Goal: Task Accomplishment & Management: Use online tool/utility

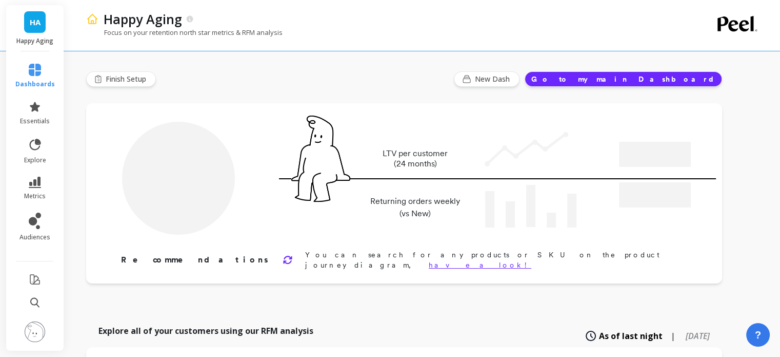
type input "Champions"
type input "1079"
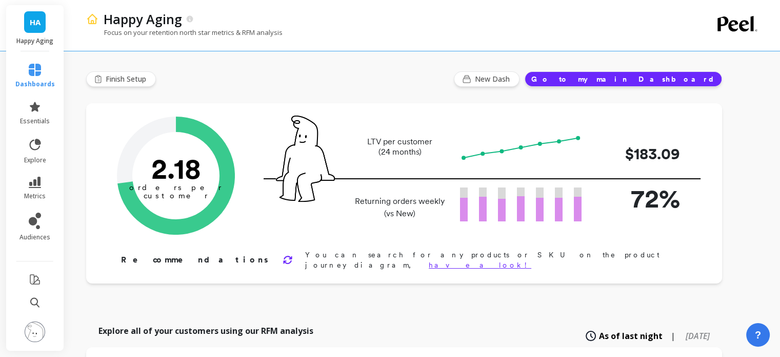
click at [30, 329] on img at bounding box center [35, 331] width 21 height 21
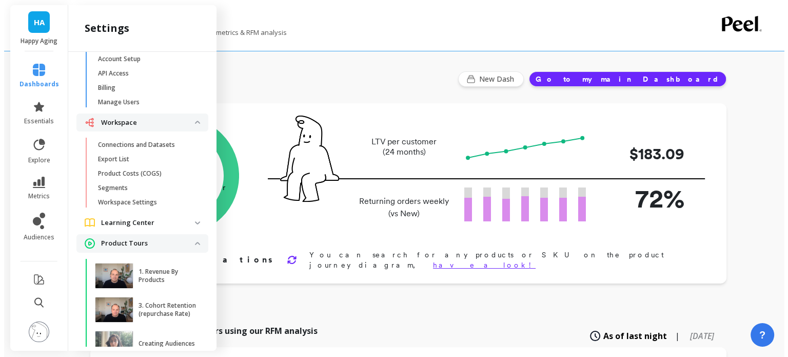
scroll to position [3, 0]
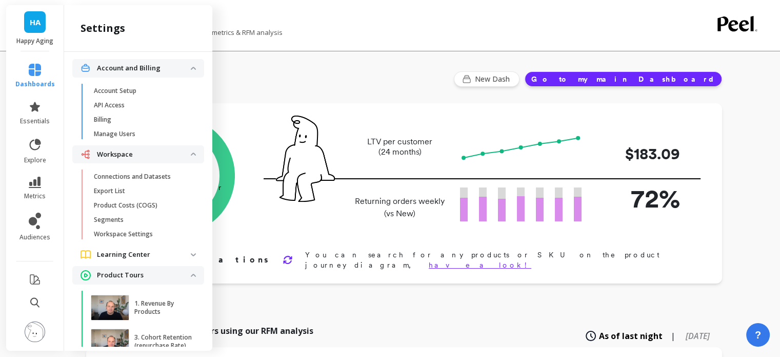
click at [129, 180] on p "Connections and Datasets" at bounding box center [132, 176] width 77 height 8
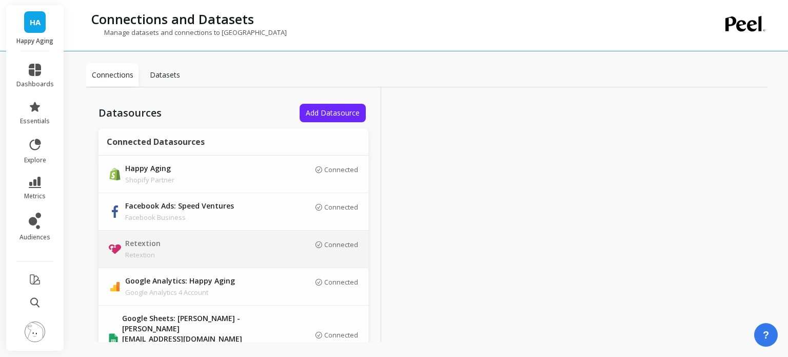
click at [171, 82] on div "Datasets" at bounding box center [165, 75] width 52 height 24
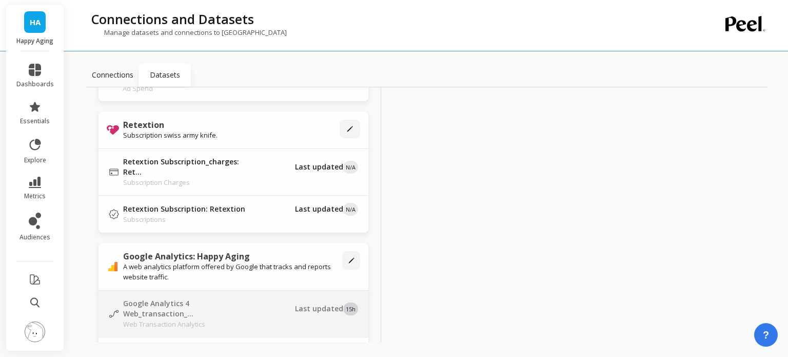
scroll to position [770, 0]
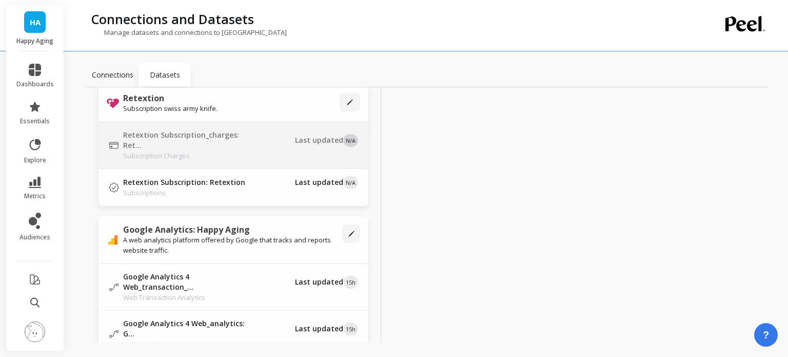
click at [239, 150] on p "Subscription Charges" at bounding box center [186, 155] width 127 height 10
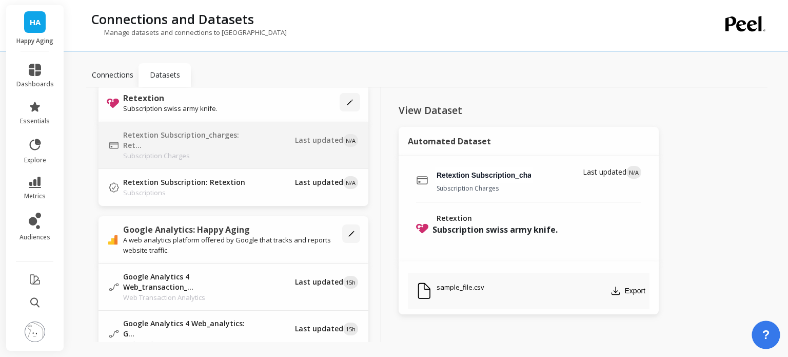
click at [764, 334] on span "?" at bounding box center [767, 334] width 8 height 17
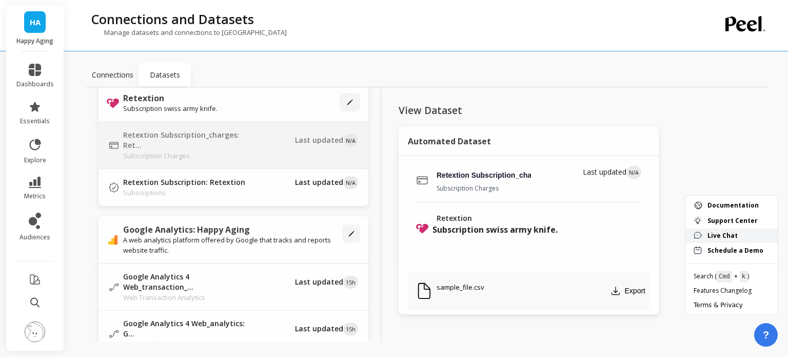
click at [711, 232] on span "Live Chat" at bounding box center [739, 235] width 62 height 8
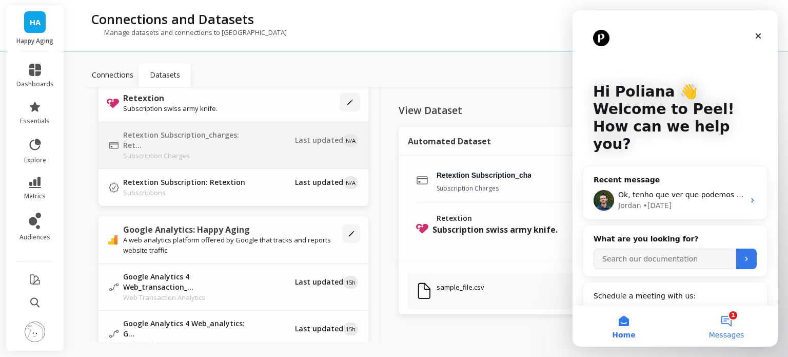
click at [735, 323] on button "1 Messages" at bounding box center [726, 325] width 103 height 41
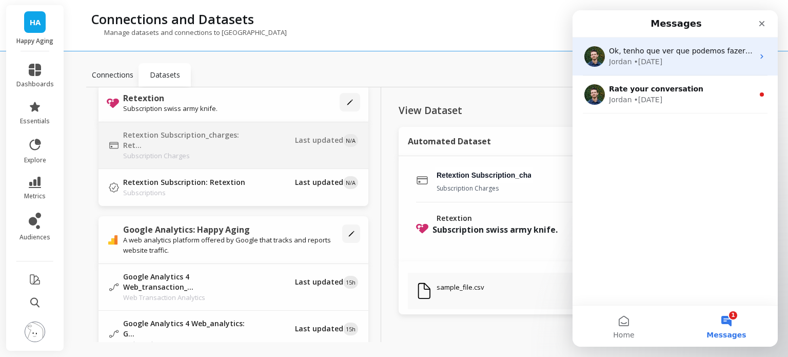
click at [704, 63] on div "Jordan • 3d ago" at bounding box center [681, 61] width 145 height 11
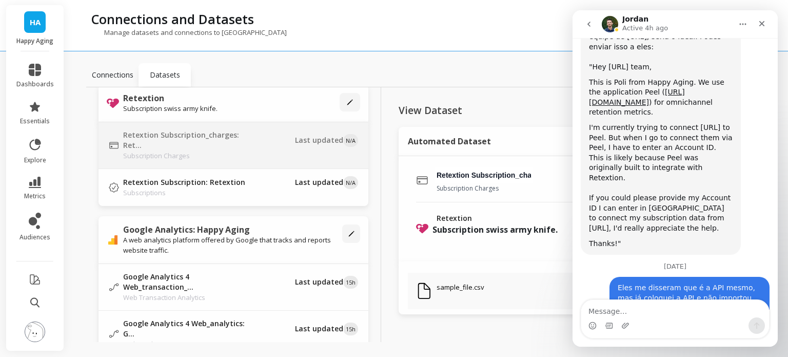
scroll to position [1258, 0]
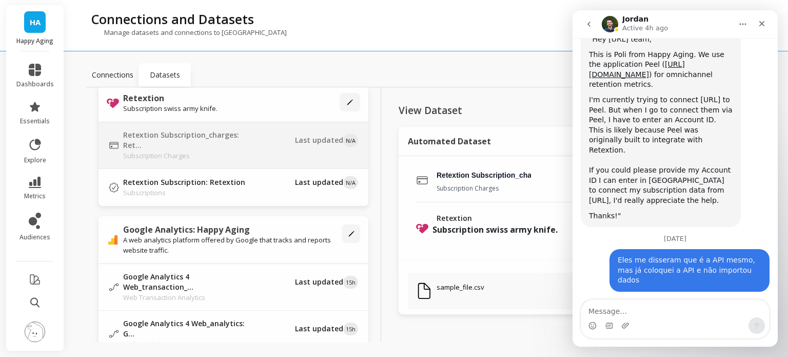
click at [665, 315] on textarea "Message…" at bounding box center [675, 308] width 188 height 17
click at [656, 309] on textarea "Message…" at bounding box center [675, 308] width 188 height 17
type textarea "Olá! Temos alguma atualização?"
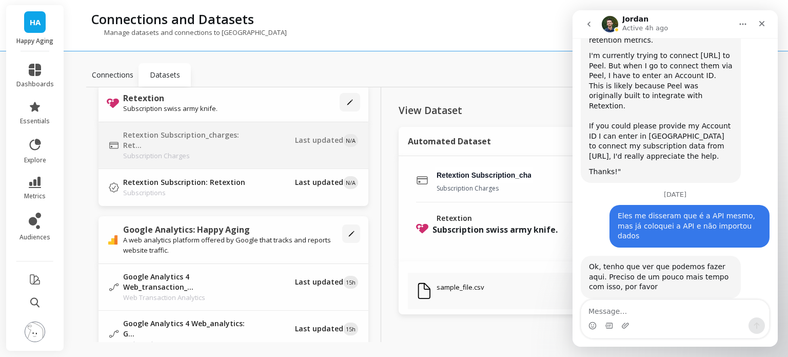
click at [459, 345] on div "Connections and Datasets Manage datasets and connections to Peel Connections Da…" at bounding box center [429, 178] width 718 height 357
click at [763, 23] on icon "Close" at bounding box center [762, 24] width 6 height 6
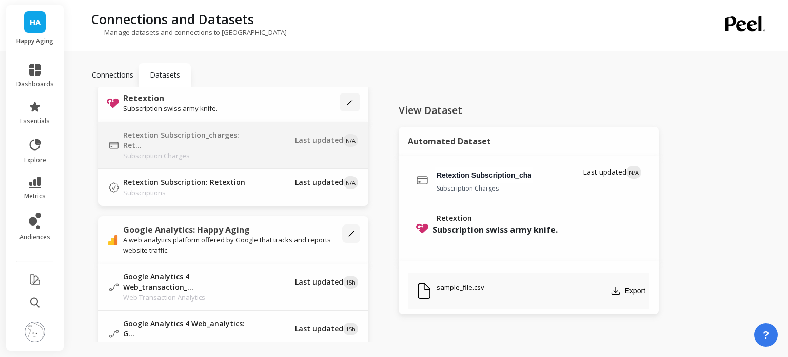
scroll to position [718, 0]
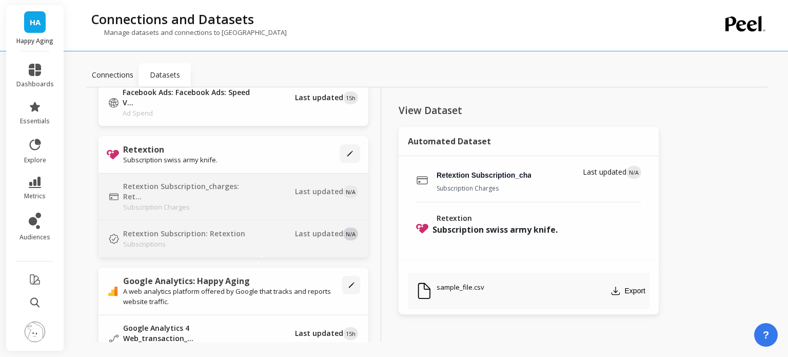
click at [262, 226] on td "Last updated N/A" at bounding box center [315, 238] width 108 height 37
type input "Retextion Subscription: Retextion"
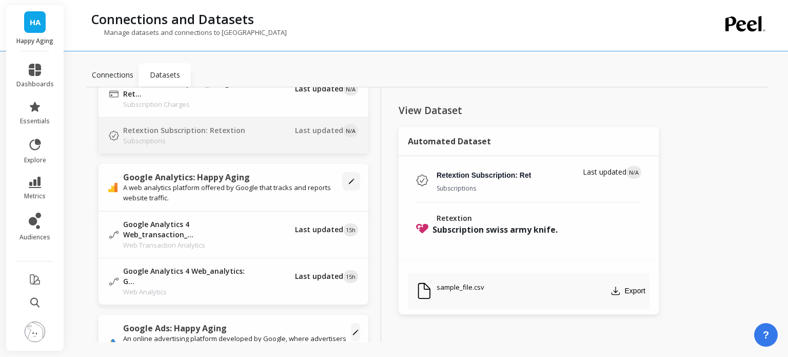
scroll to position [710, 0]
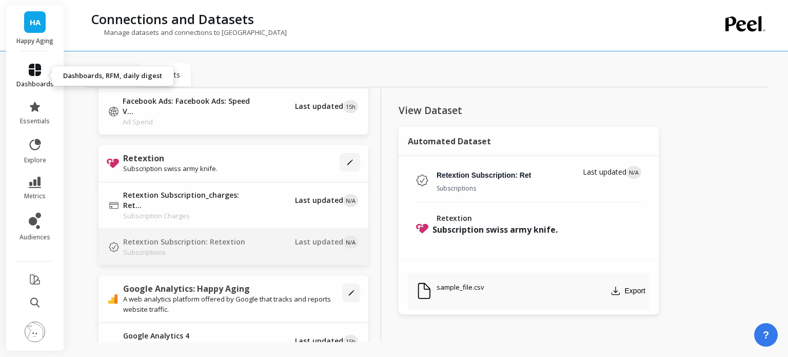
click at [41, 77] on link "dashboards" at bounding box center [34, 76] width 37 height 25
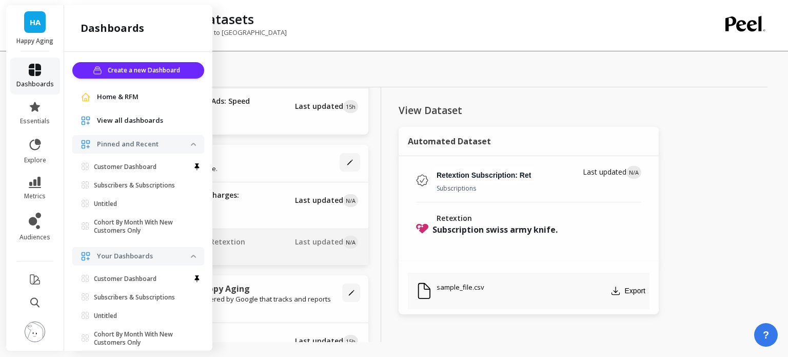
scroll to position [66, 0]
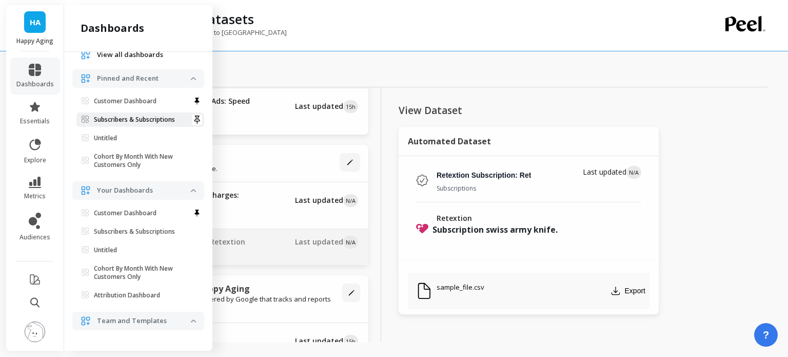
click at [133, 121] on p "Subscribers & Subscriptions" at bounding box center [134, 119] width 81 height 8
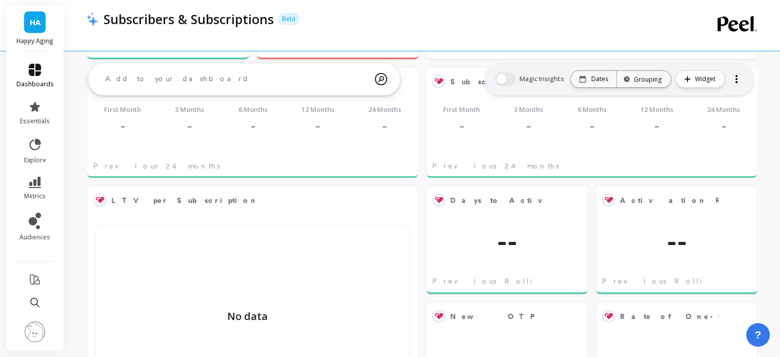
scroll to position [493, 0]
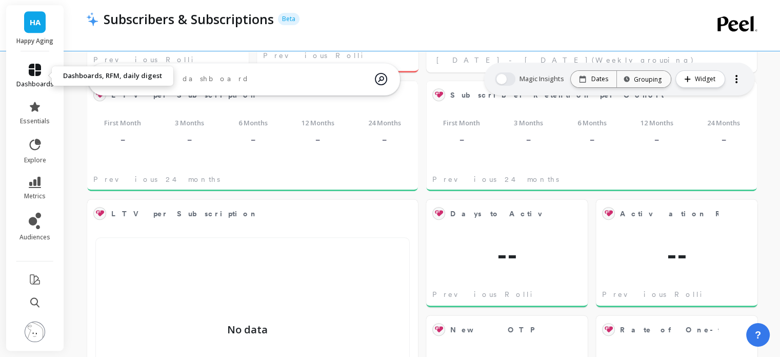
click at [35, 73] on icon at bounding box center [35, 70] width 12 height 12
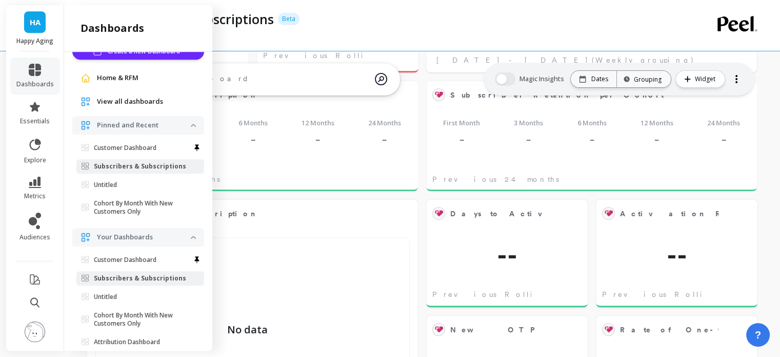
scroll to position [0, 0]
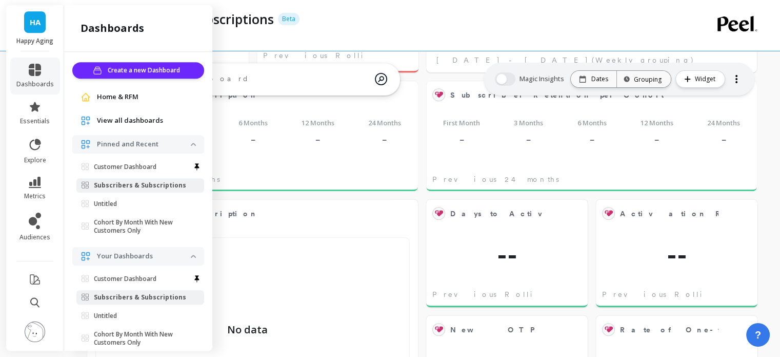
click at [130, 121] on span "View all dashboards" at bounding box center [130, 120] width 66 height 10
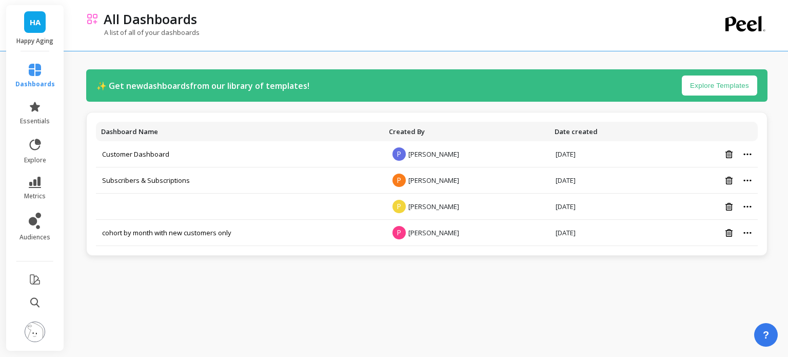
click at [727, 85] on button "Explore Templates" at bounding box center [719, 85] width 75 height 20
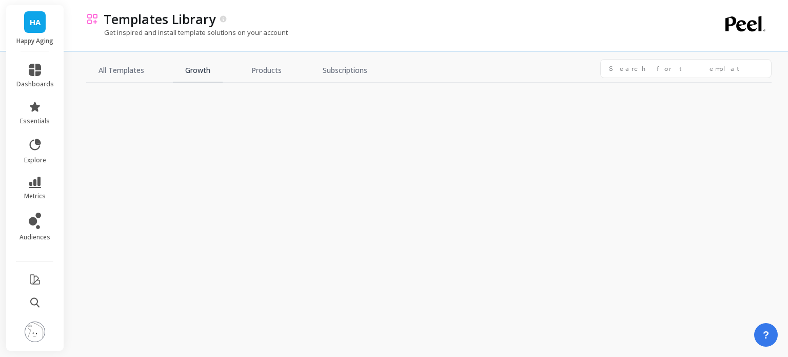
click at [191, 71] on link "Growth" at bounding box center [198, 71] width 50 height 24
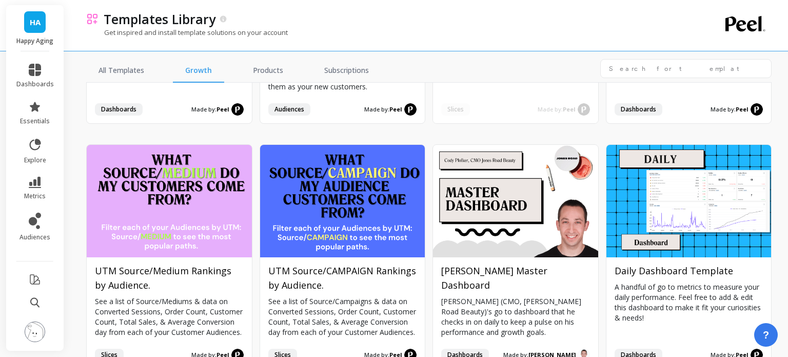
scroll to position [513, 0]
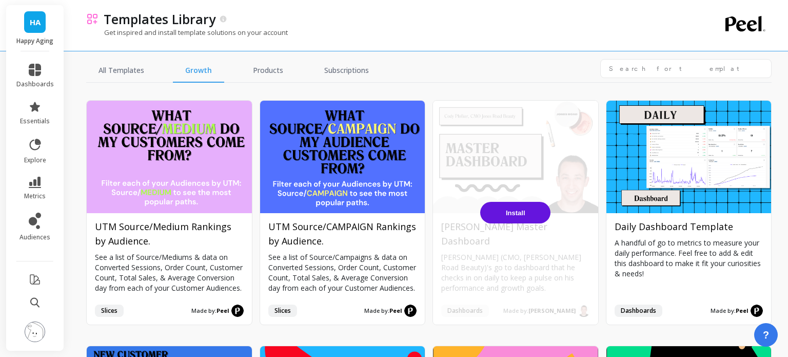
click at [519, 214] on span "Install" at bounding box center [515, 213] width 19 height 8
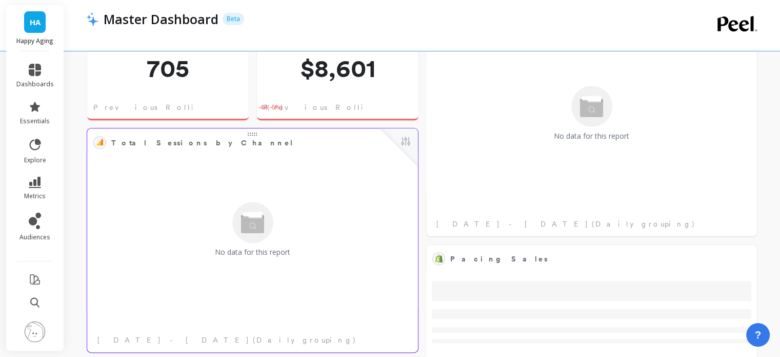
scroll to position [513, 0]
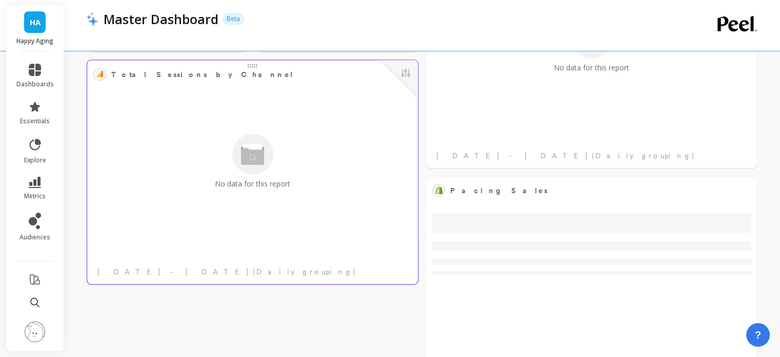
click at [168, 153] on div "No data for this report" at bounding box center [252, 161] width 325 height 151
click at [410, 72] on button at bounding box center [406, 74] width 12 height 14
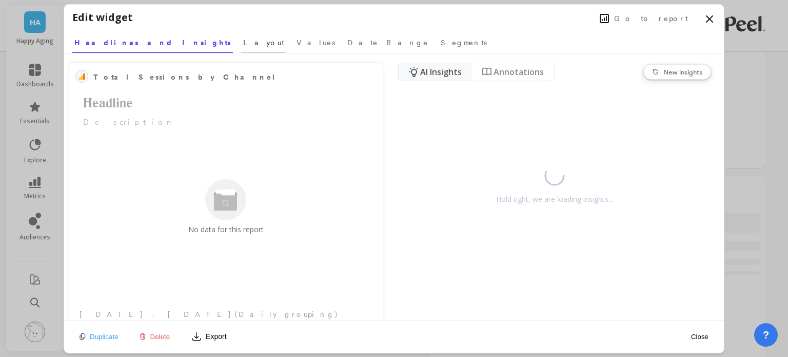
click at [243, 41] on span "Layout" at bounding box center [263, 42] width 41 height 10
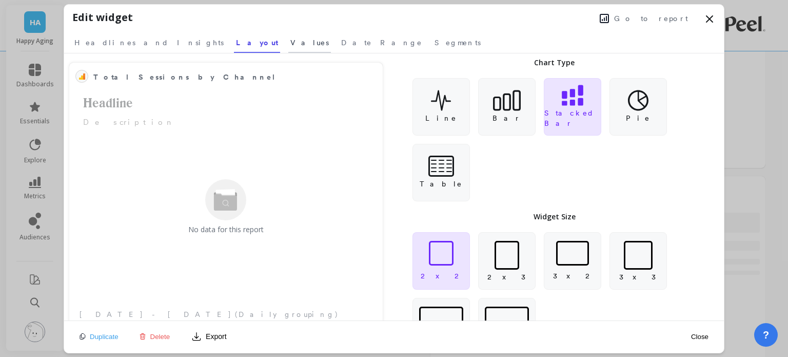
click at [290, 41] on span "Values" at bounding box center [309, 42] width 38 height 10
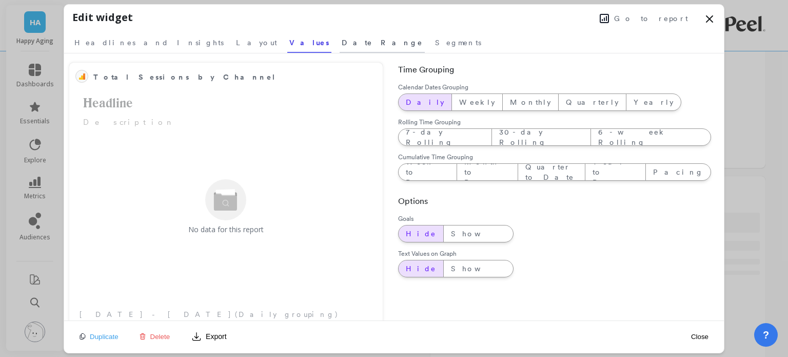
click at [342, 43] on span "Date Range" at bounding box center [382, 42] width 81 height 10
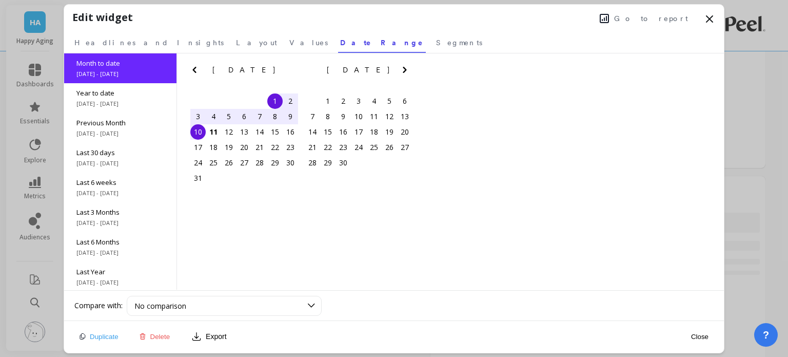
click at [710, 22] on icon at bounding box center [710, 19] width 12 height 12
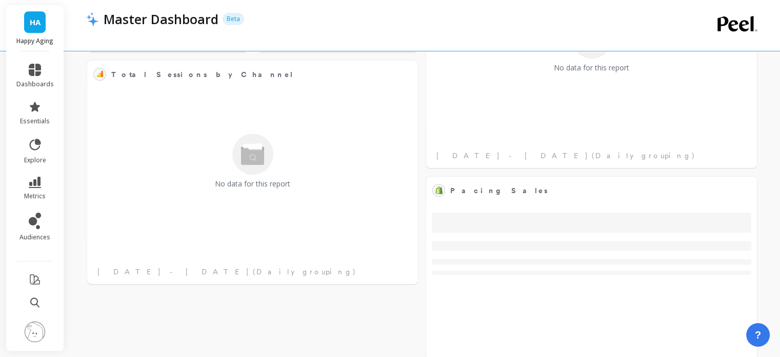
click at [711, 20] on div "Master Dashboard Beta" at bounding box center [422, 25] width 672 height 51
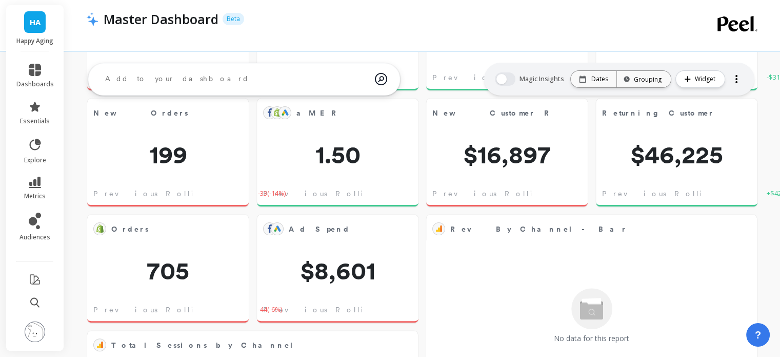
scroll to position [227, 0]
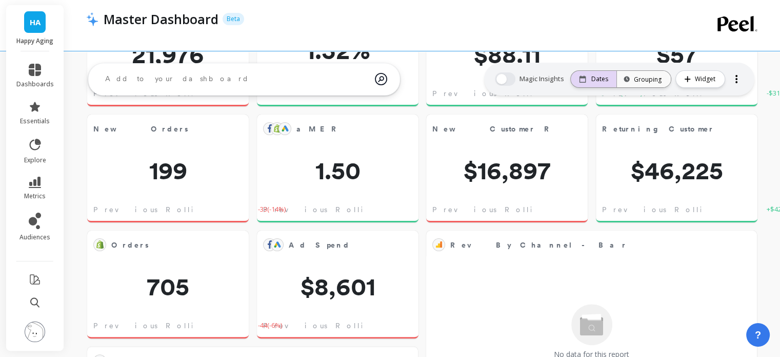
click at [597, 81] on p "Dates" at bounding box center [600, 79] width 17 height 8
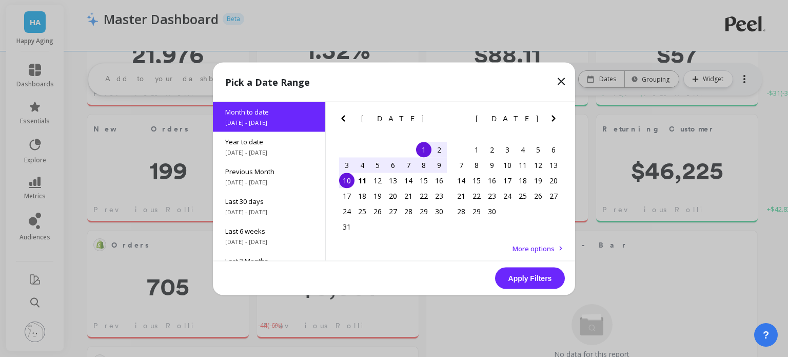
click at [421, 146] on div "1" at bounding box center [423, 149] width 15 height 15
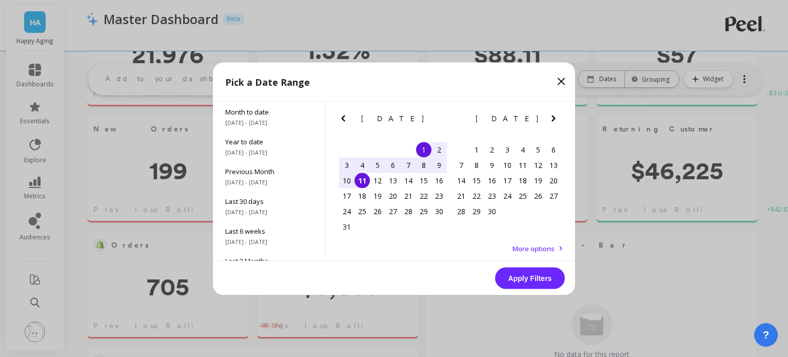
click at [360, 184] on div "11" at bounding box center [362, 179] width 15 height 15
click at [540, 277] on button "Apply Filters" at bounding box center [530, 278] width 70 height 22
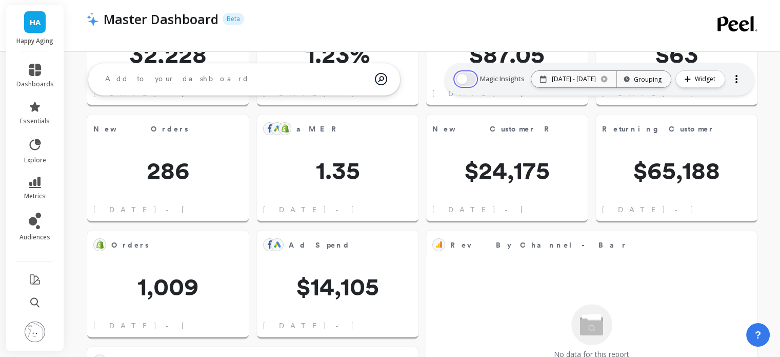
click at [456, 77] on button "button" at bounding box center [466, 78] width 21 height 13
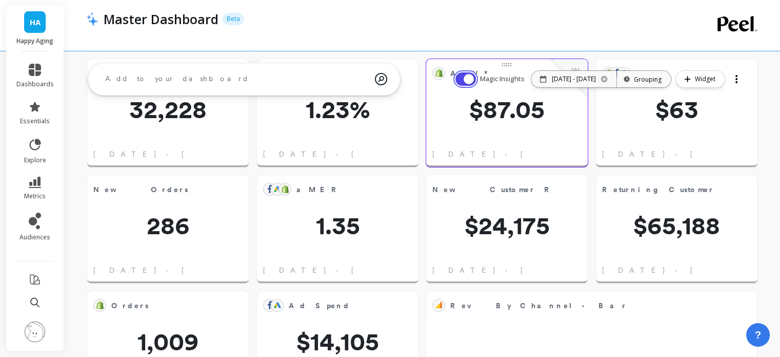
scroll to position [0, 0]
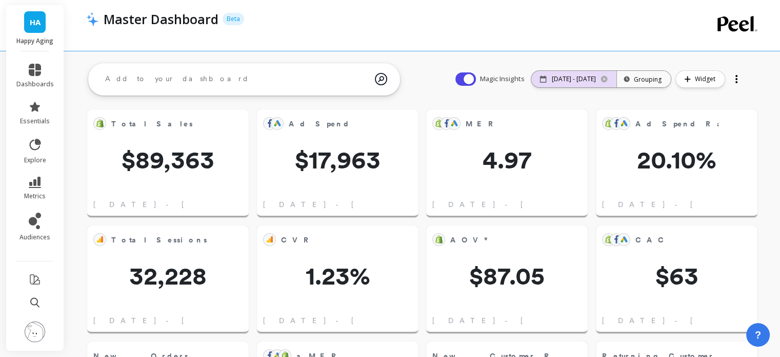
click at [585, 78] on p "08/01/25 - 08/11/25" at bounding box center [574, 79] width 44 height 8
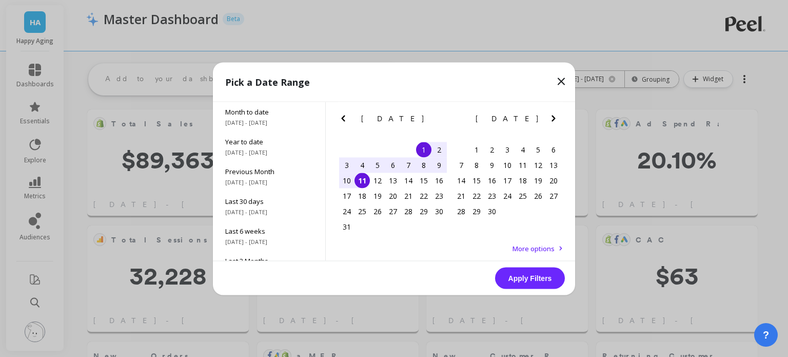
click at [541, 251] on span "More options" at bounding box center [534, 247] width 42 height 9
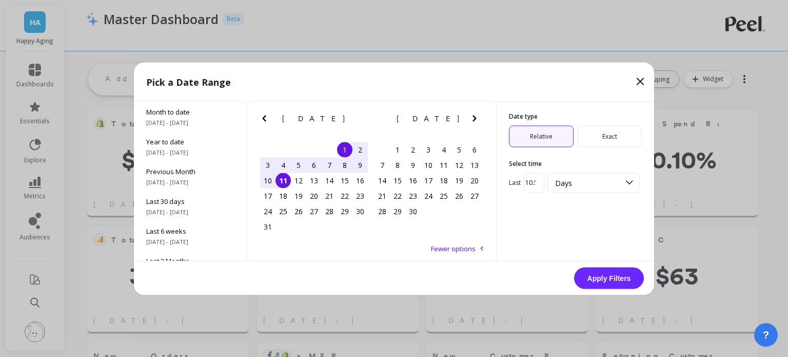
click at [642, 81] on icon at bounding box center [640, 81] width 12 height 12
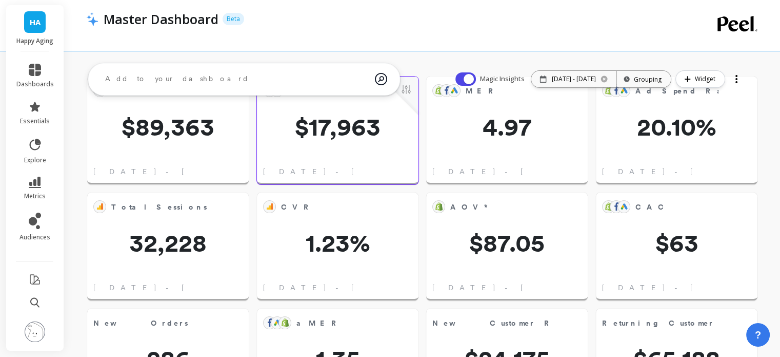
scroll to position [51, 0]
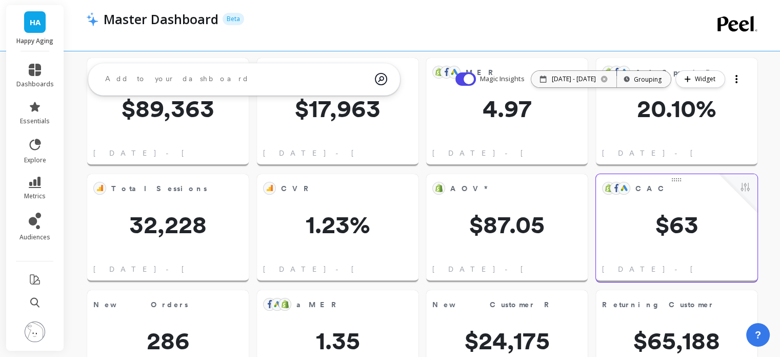
click at [641, 189] on span "CAC" at bounding box center [653, 188] width 34 height 11
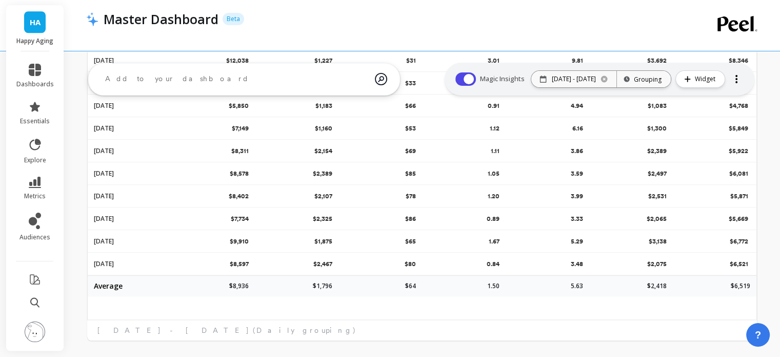
scroll to position [286, 0]
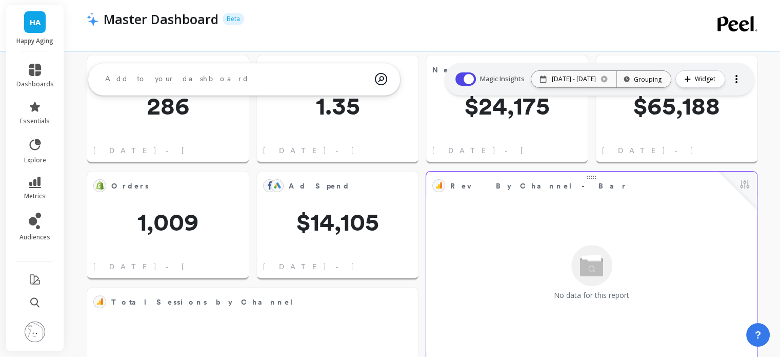
click at [555, 240] on div "No data for this report" at bounding box center [591, 272] width 325 height 151
click at [748, 184] on button at bounding box center [745, 185] width 12 height 14
click at [33, 330] on img at bounding box center [35, 331] width 21 height 21
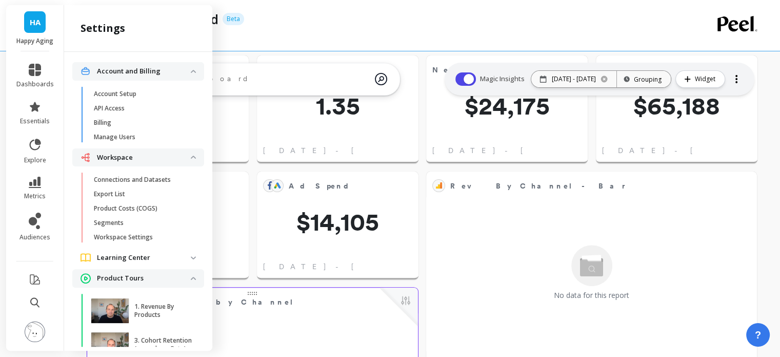
scroll to position [3, 0]
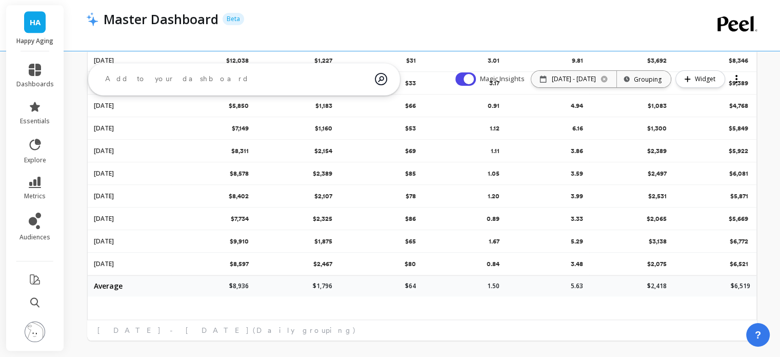
scroll to position [0, 0]
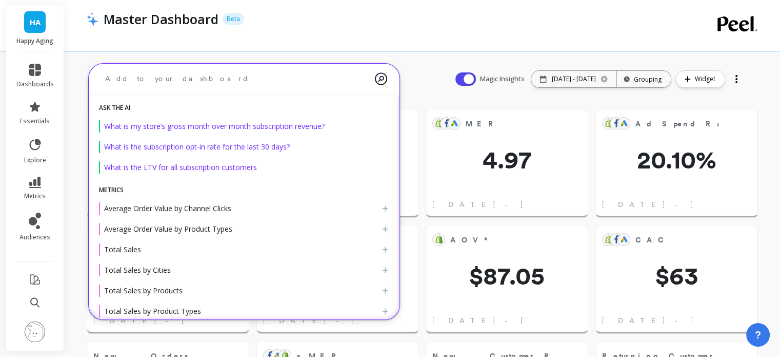
click at [152, 79] on textarea at bounding box center [236, 78] width 278 height 27
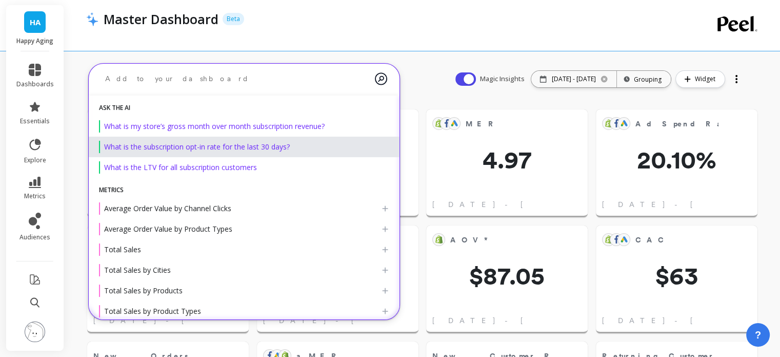
click at [179, 147] on span "What is the subscription opt-in rate for the last 30 days?" at bounding box center [197, 147] width 186 height 10
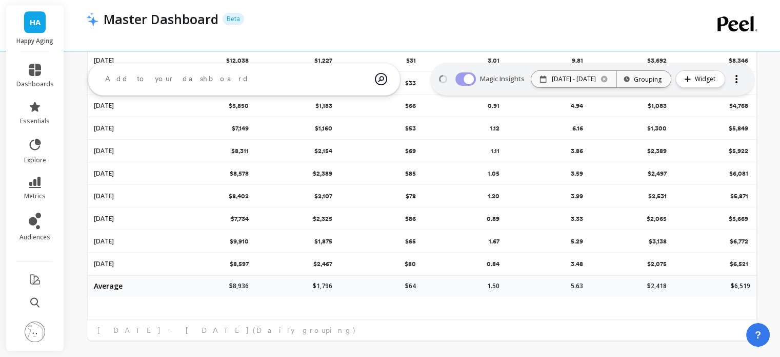
scroll to position [10, 0]
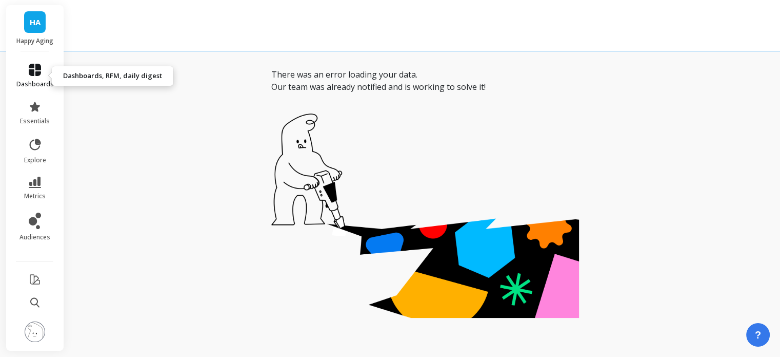
click at [33, 70] on icon at bounding box center [35, 70] width 12 height 12
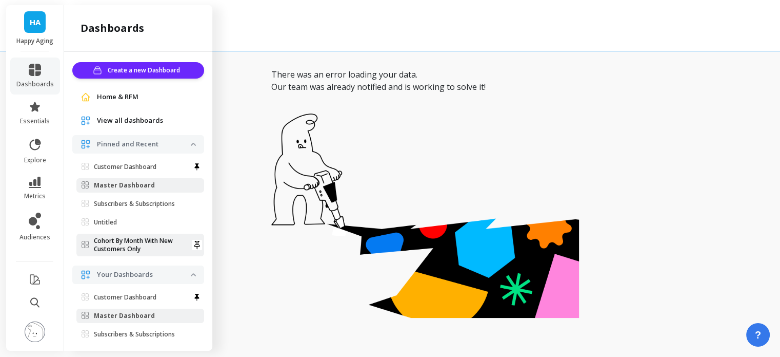
scroll to position [103, 0]
